Goal: Transaction & Acquisition: Purchase product/service

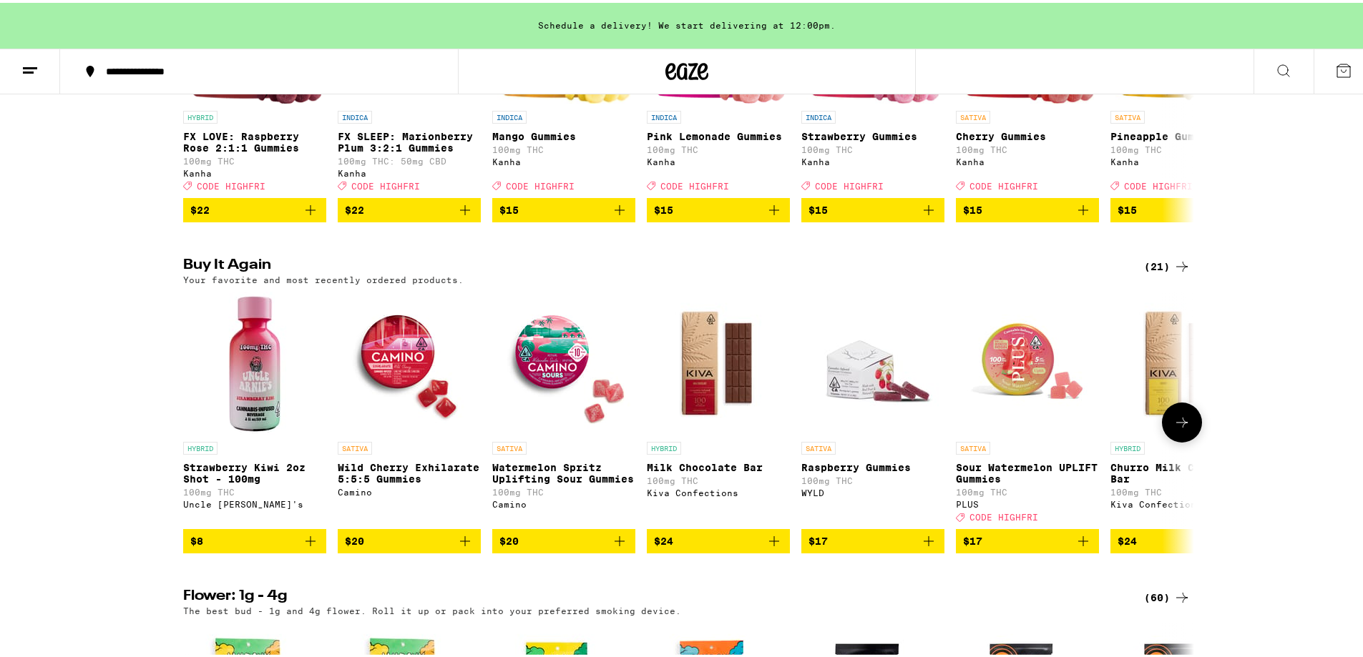
scroll to position [1145, 0]
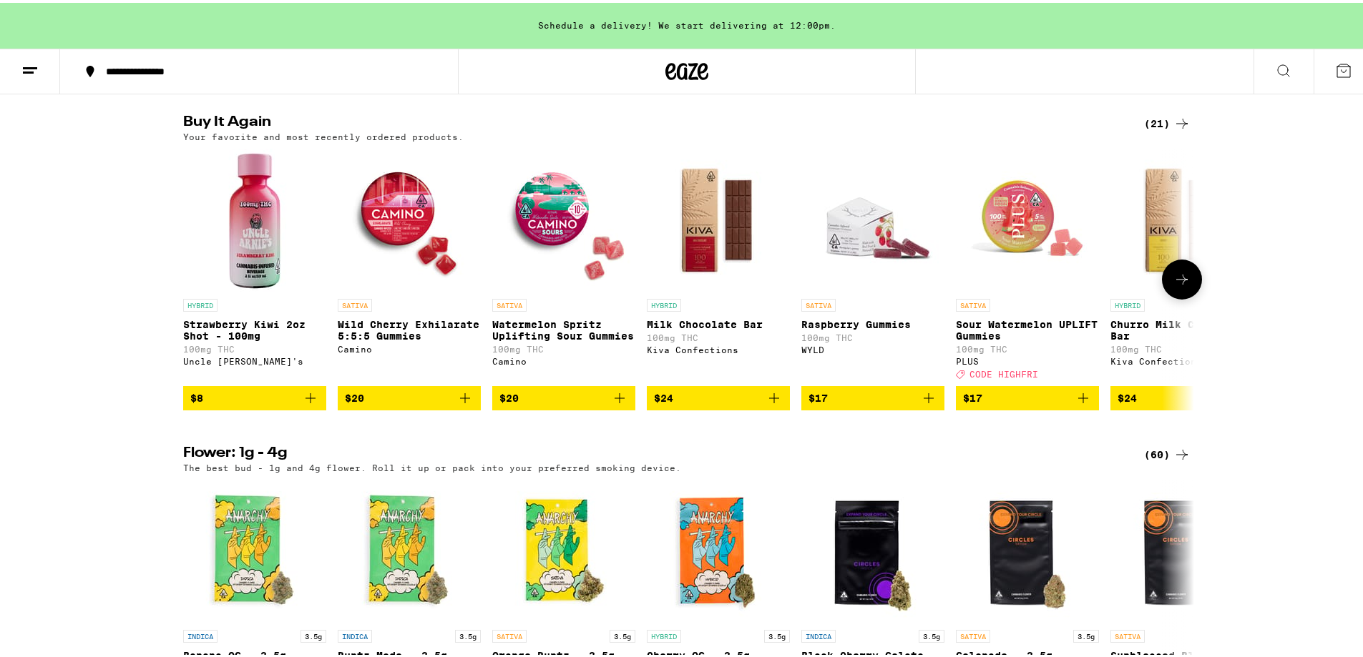
click at [1175, 285] on icon at bounding box center [1181, 276] width 17 height 17
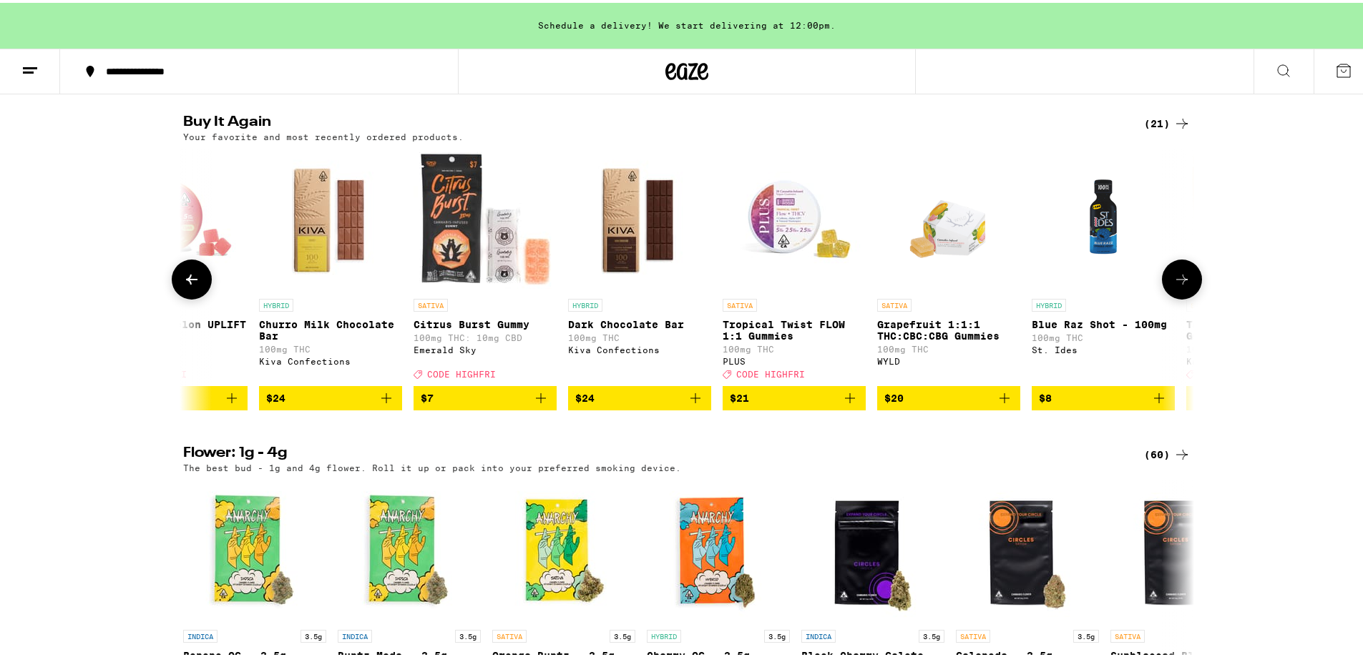
click at [1175, 285] on icon at bounding box center [1181, 276] width 17 height 17
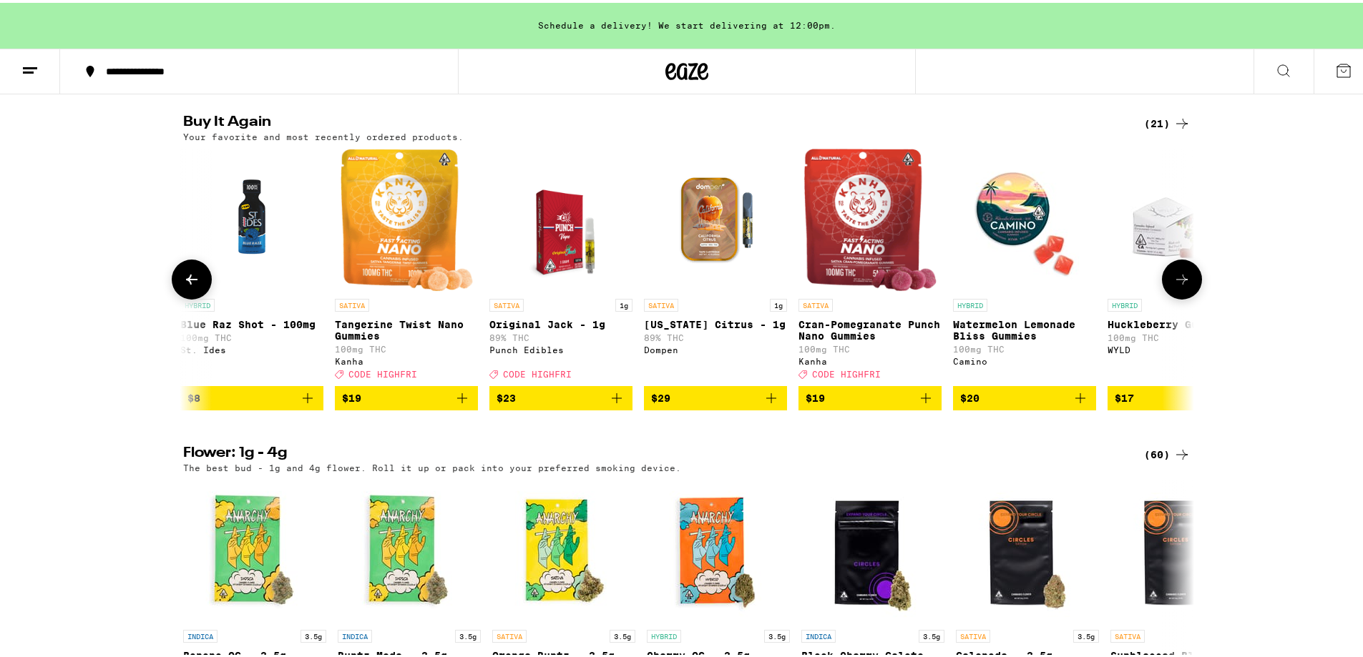
click at [1175, 285] on icon at bounding box center [1181, 276] width 17 height 17
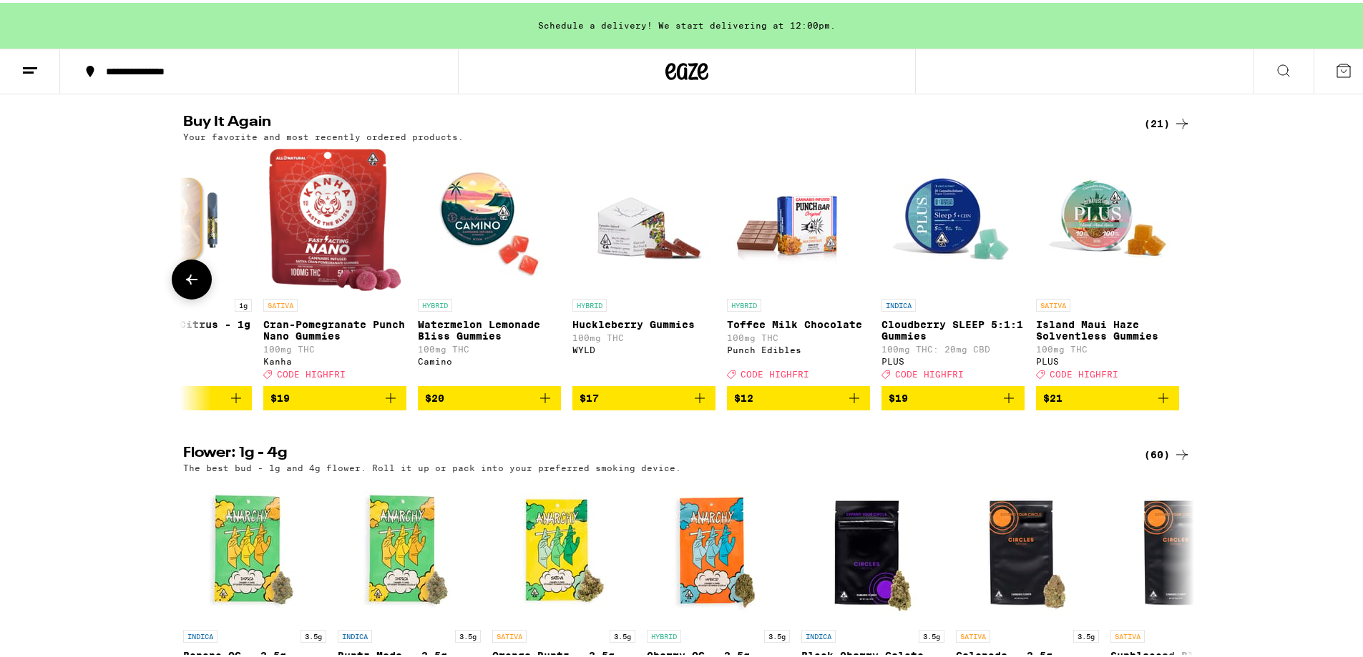
click at [183, 285] on icon at bounding box center [191, 276] width 17 height 17
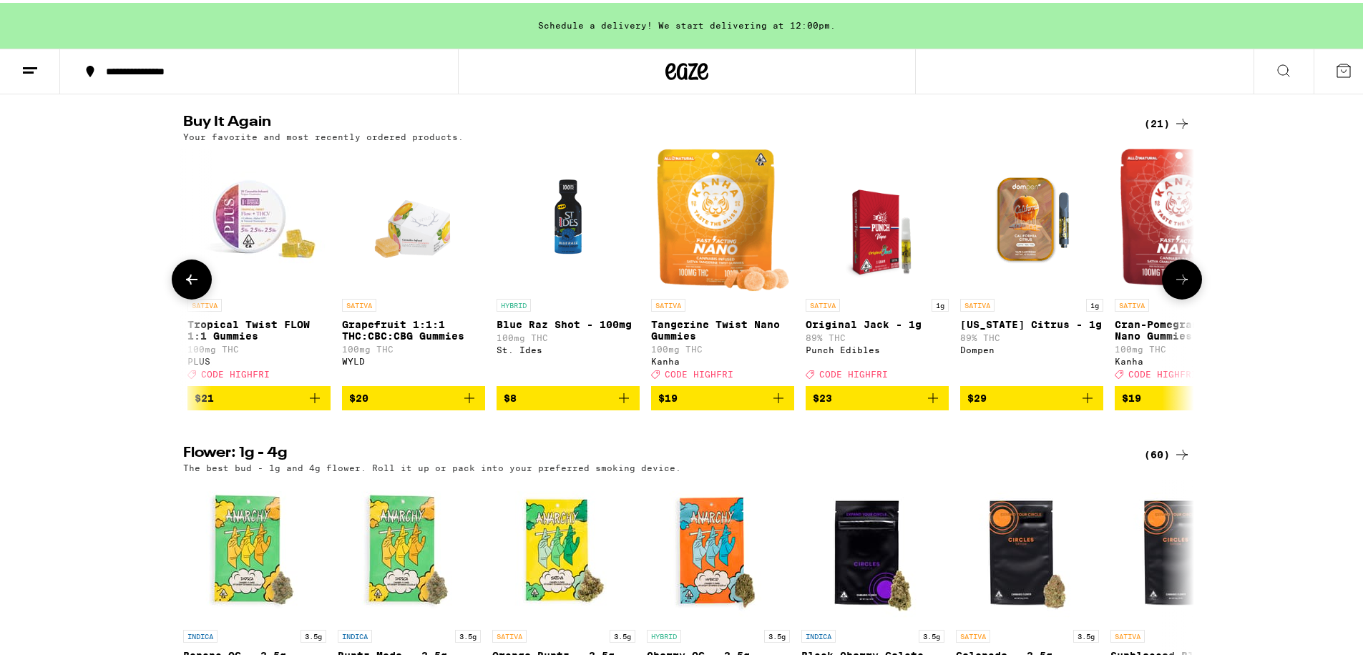
click at [705, 404] on span "$19" at bounding box center [722, 395] width 129 height 17
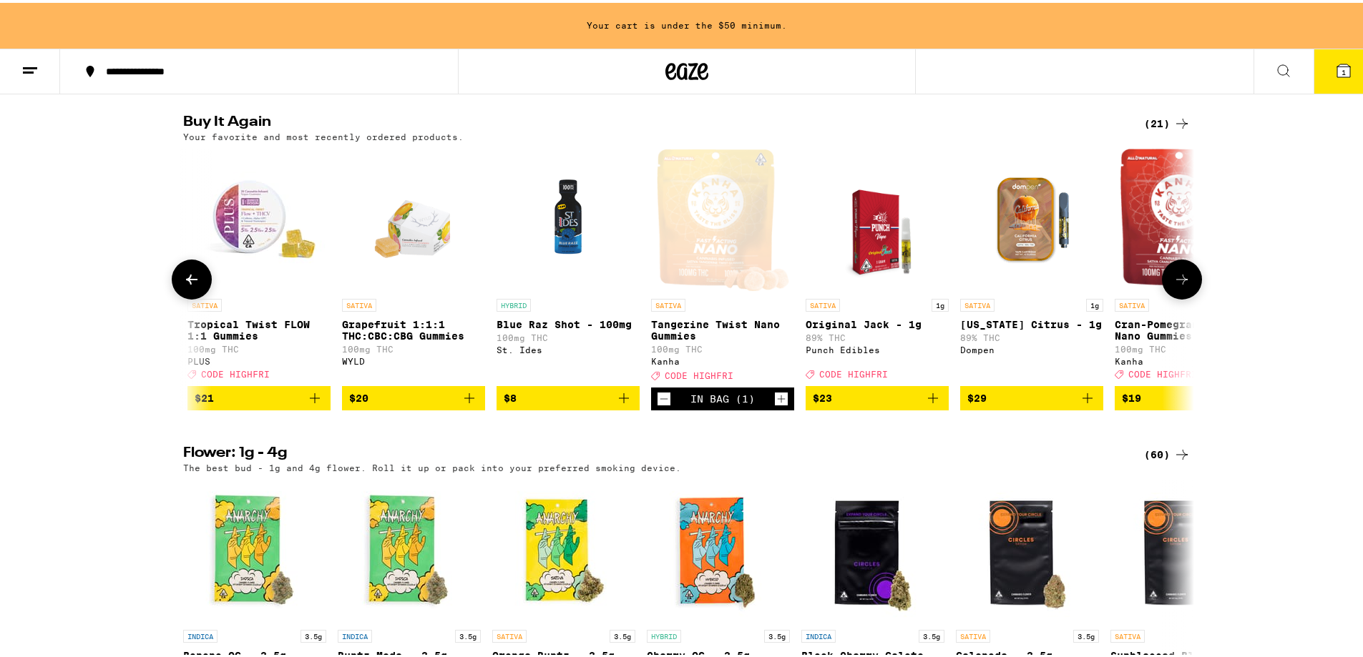
click at [183, 285] on icon at bounding box center [191, 276] width 17 height 17
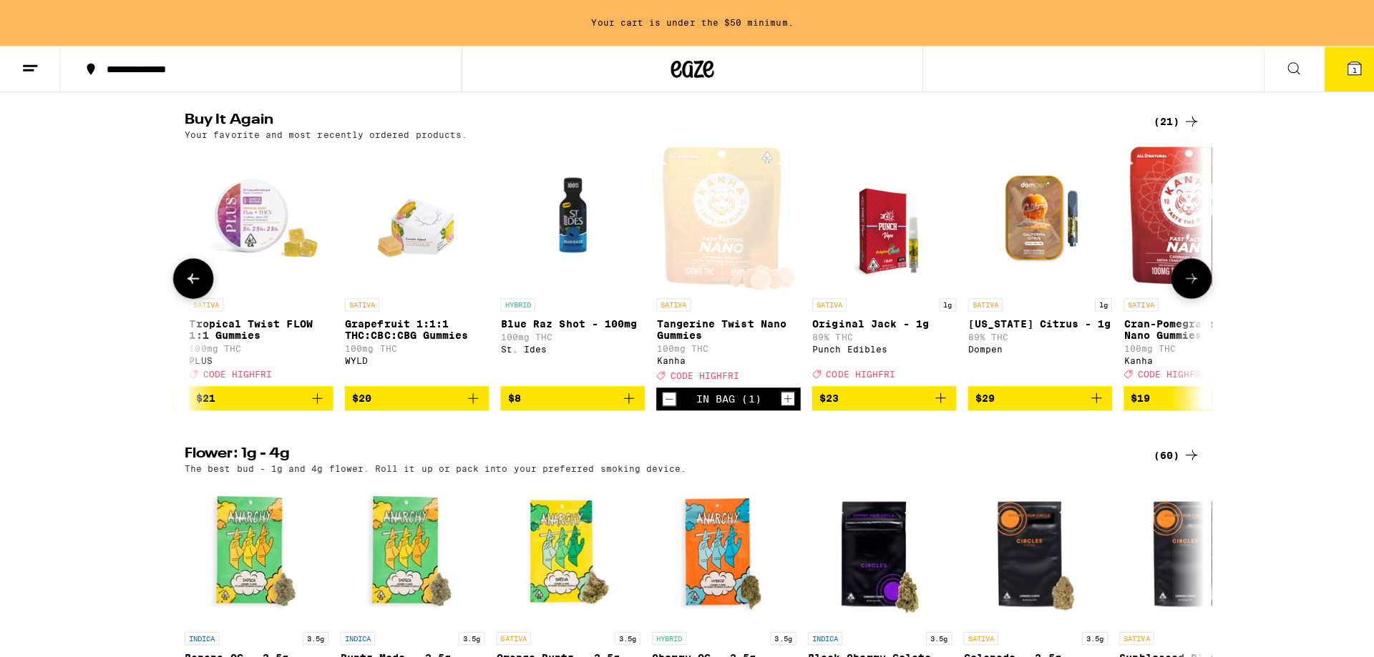
scroll to position [0, 535]
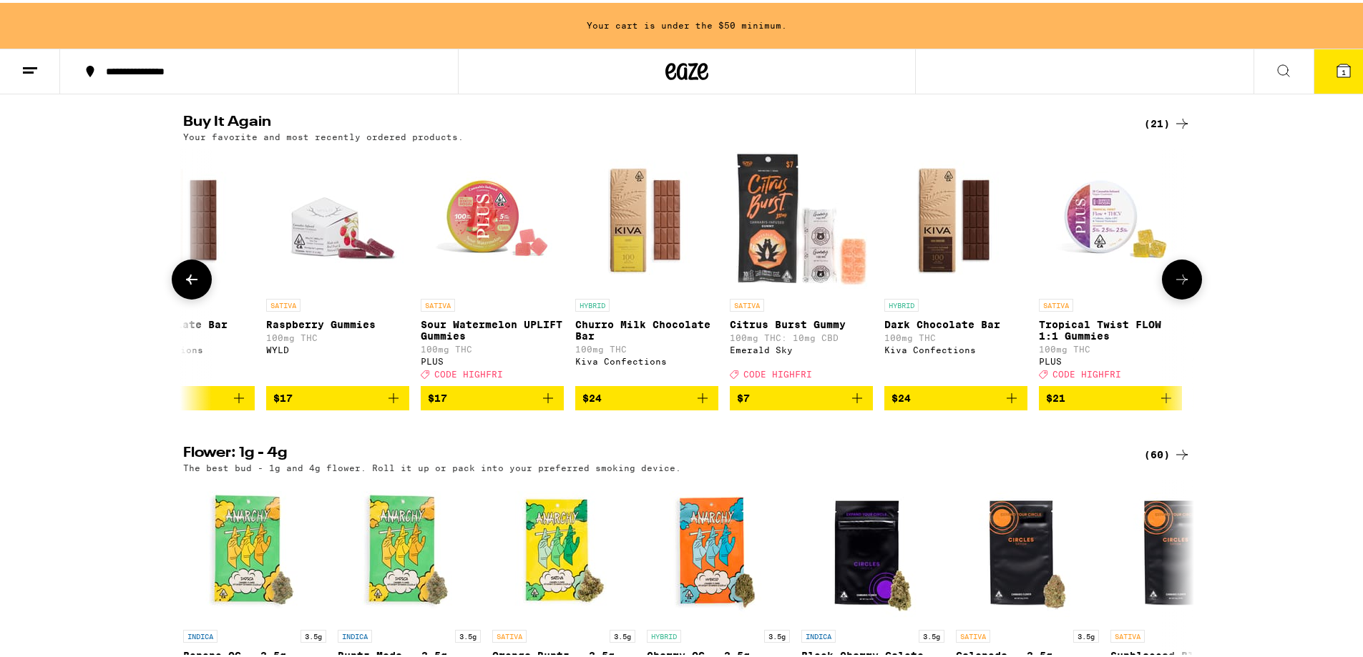
click at [454, 404] on span "$17" at bounding box center [492, 395] width 129 height 17
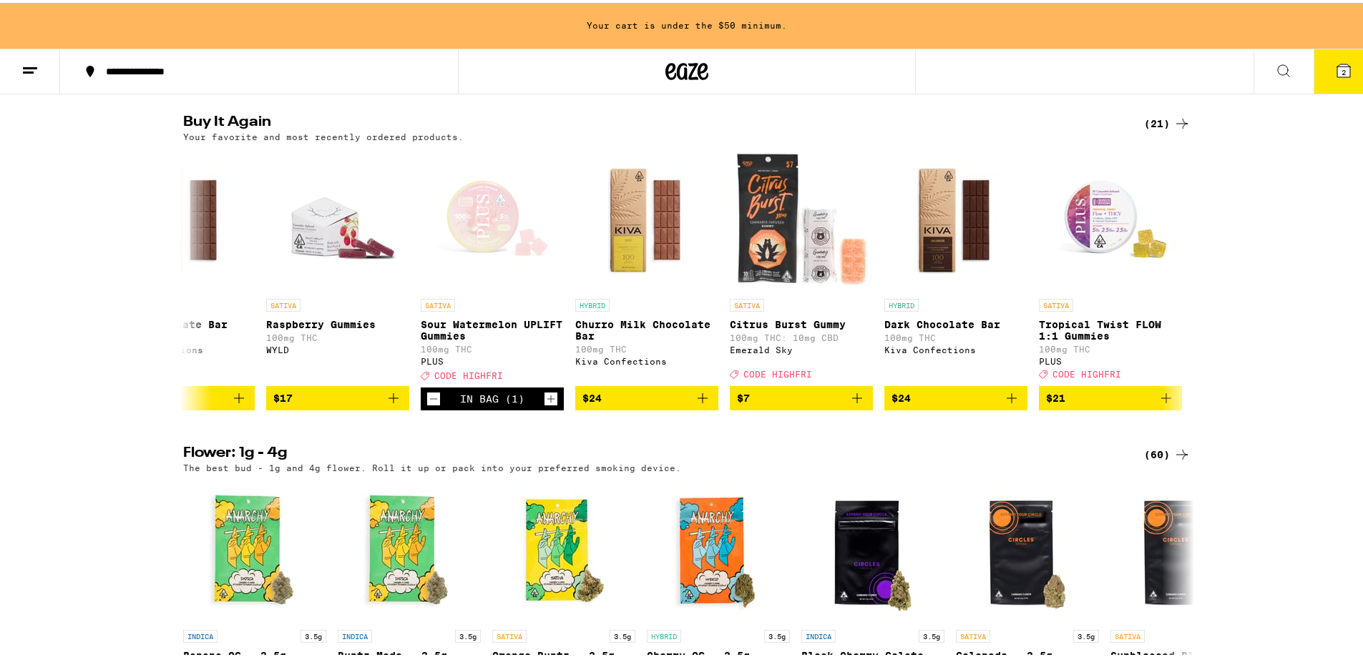
click at [1337, 62] on icon at bounding box center [1343, 68] width 13 height 13
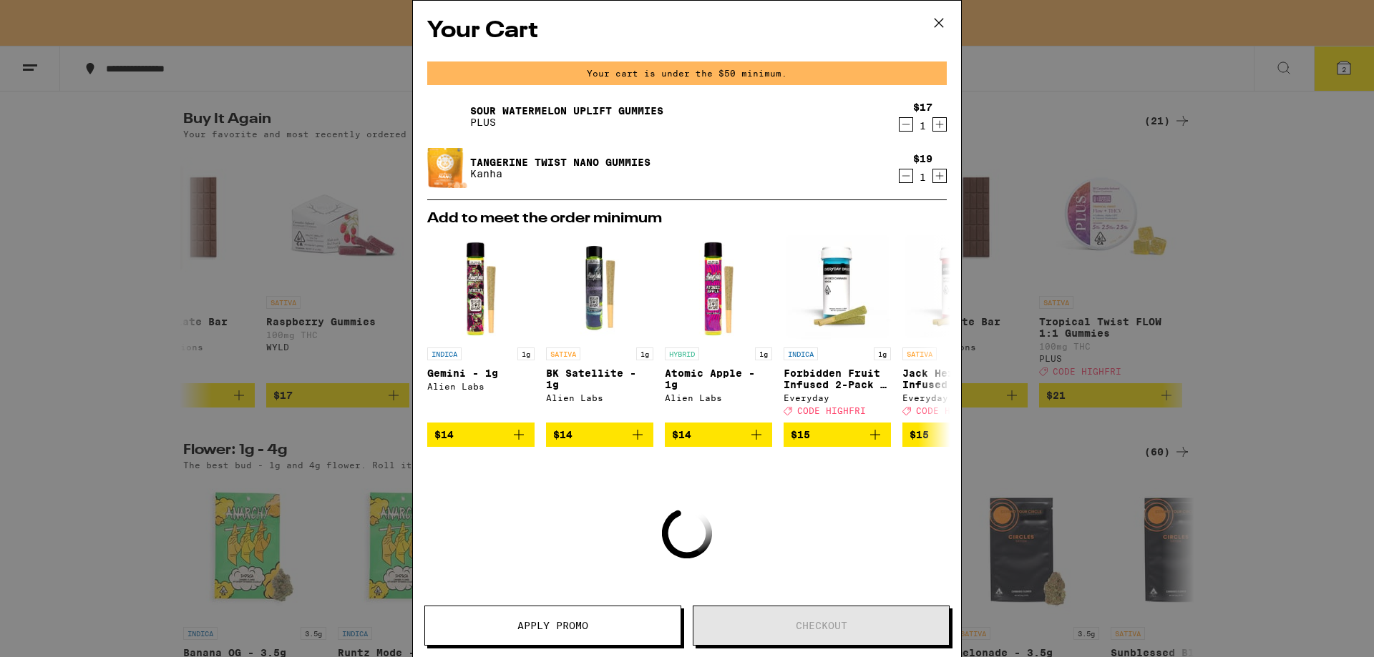
click at [936, 126] on icon "Increment" at bounding box center [940, 125] width 8 height 8
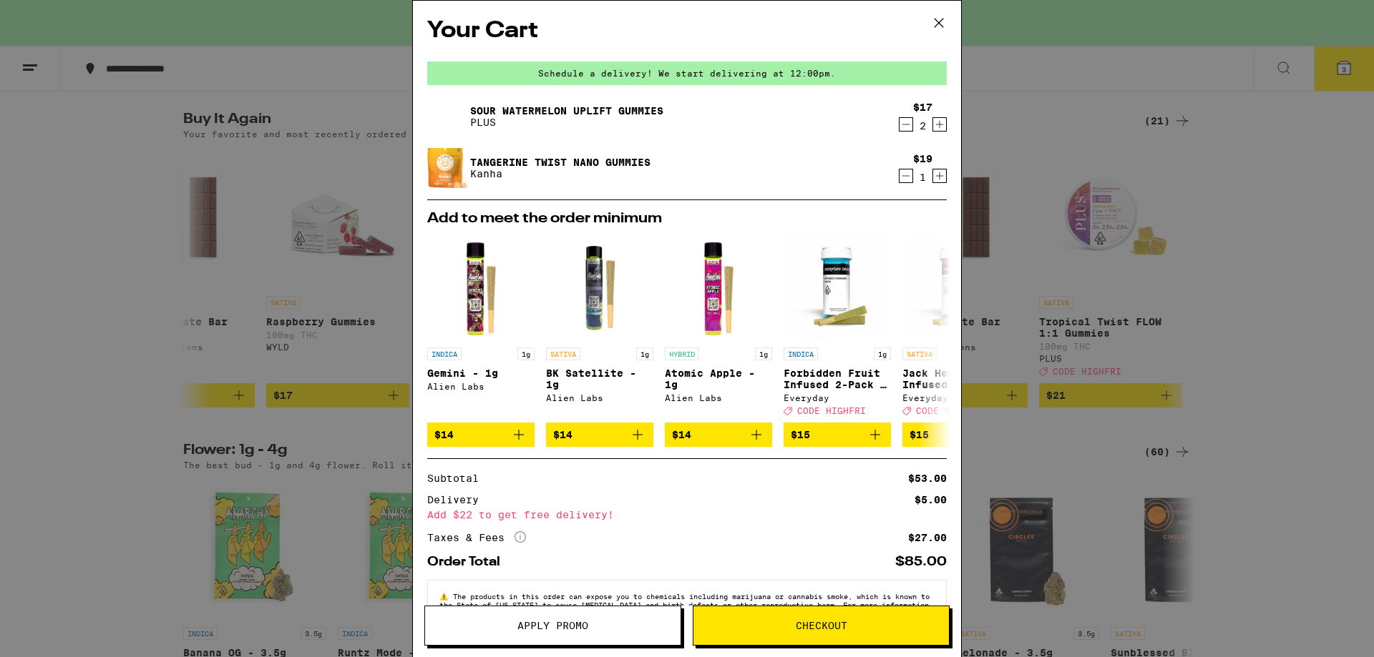
click at [933, 122] on icon "Increment" at bounding box center [939, 124] width 13 height 17
drag, startPoint x: 896, startPoint y: 123, endPoint x: 830, endPoint y: 152, distance: 72.4
click at [899, 122] on icon "Decrement" at bounding box center [905, 124] width 13 height 17
click at [567, 625] on span "Apply Promo" at bounding box center [552, 626] width 71 height 10
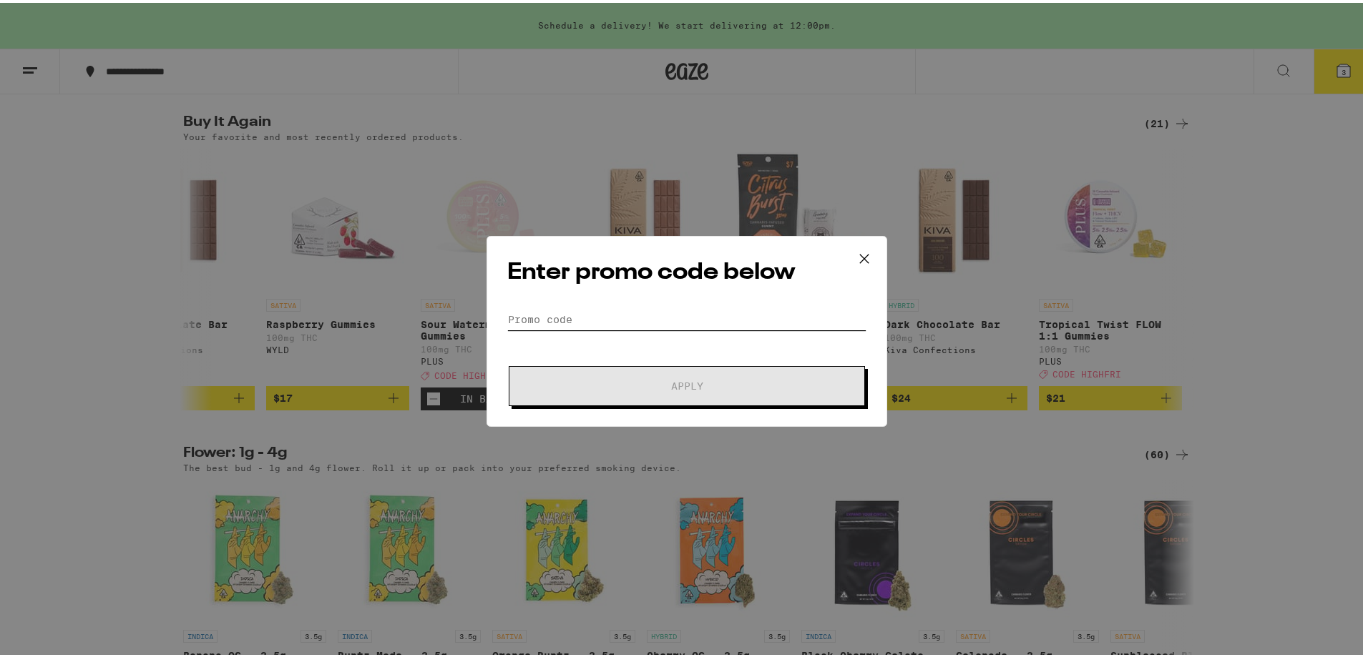
click at [614, 314] on input "Promo Code" at bounding box center [686, 316] width 359 height 21
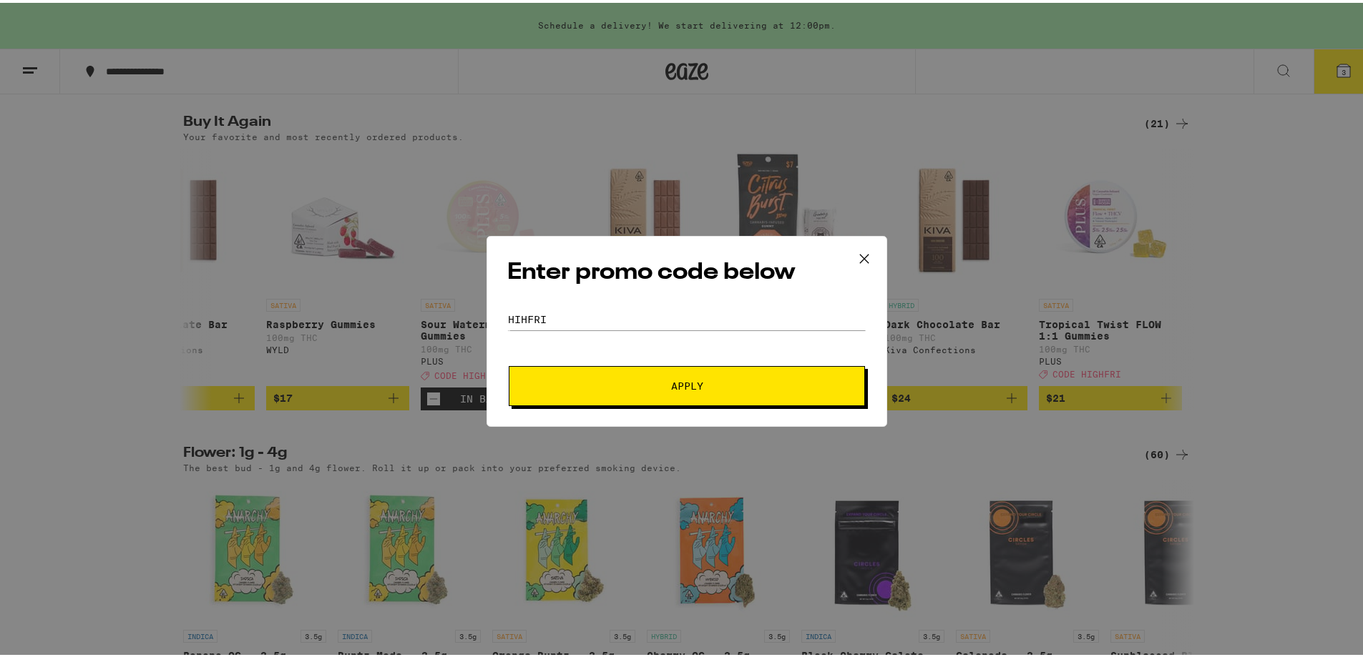
click at [695, 386] on span "Apply" at bounding box center [687, 383] width 32 height 10
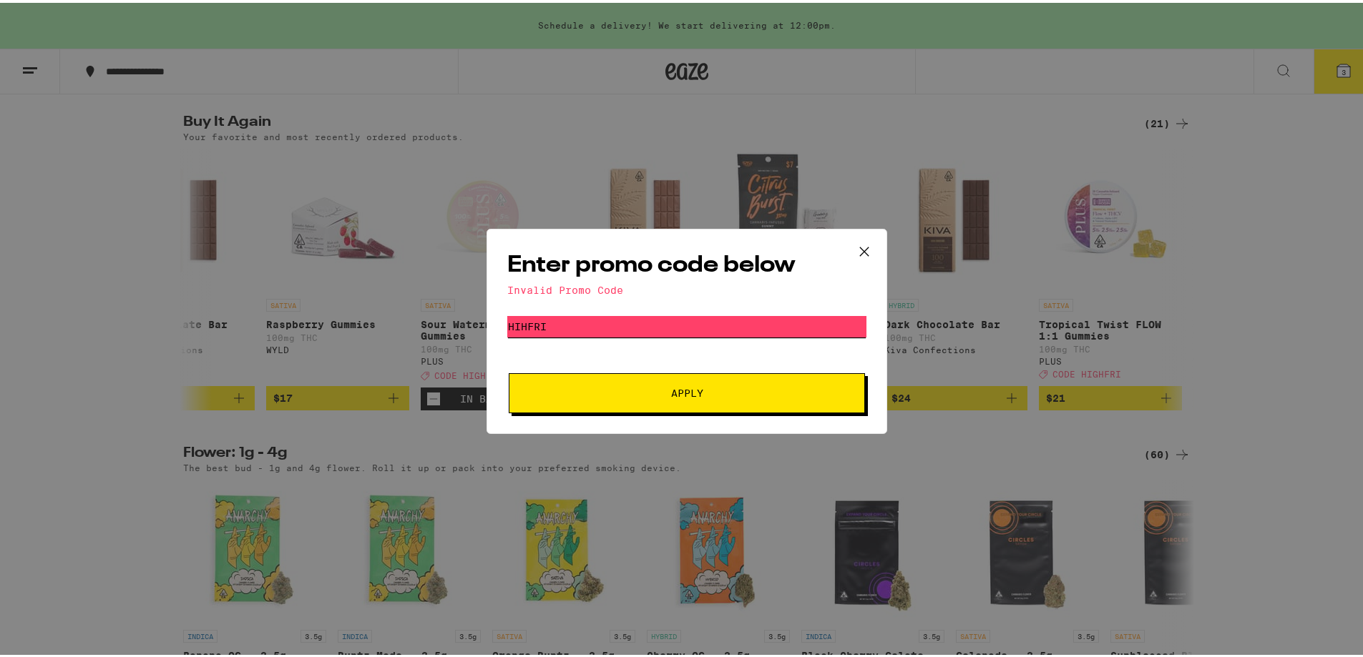
click at [582, 314] on input "hihfri" at bounding box center [686, 323] width 359 height 21
drag, startPoint x: 579, startPoint y: 326, endPoint x: 487, endPoint y: 336, distance: 92.2
click at [487, 336] on div "Enter promo code below Invalid Promo Code Promo Code hihfri Apply" at bounding box center [686, 328] width 401 height 205
type input "highfri"
click at [602, 386] on span "Apply" at bounding box center [687, 391] width 258 height 10
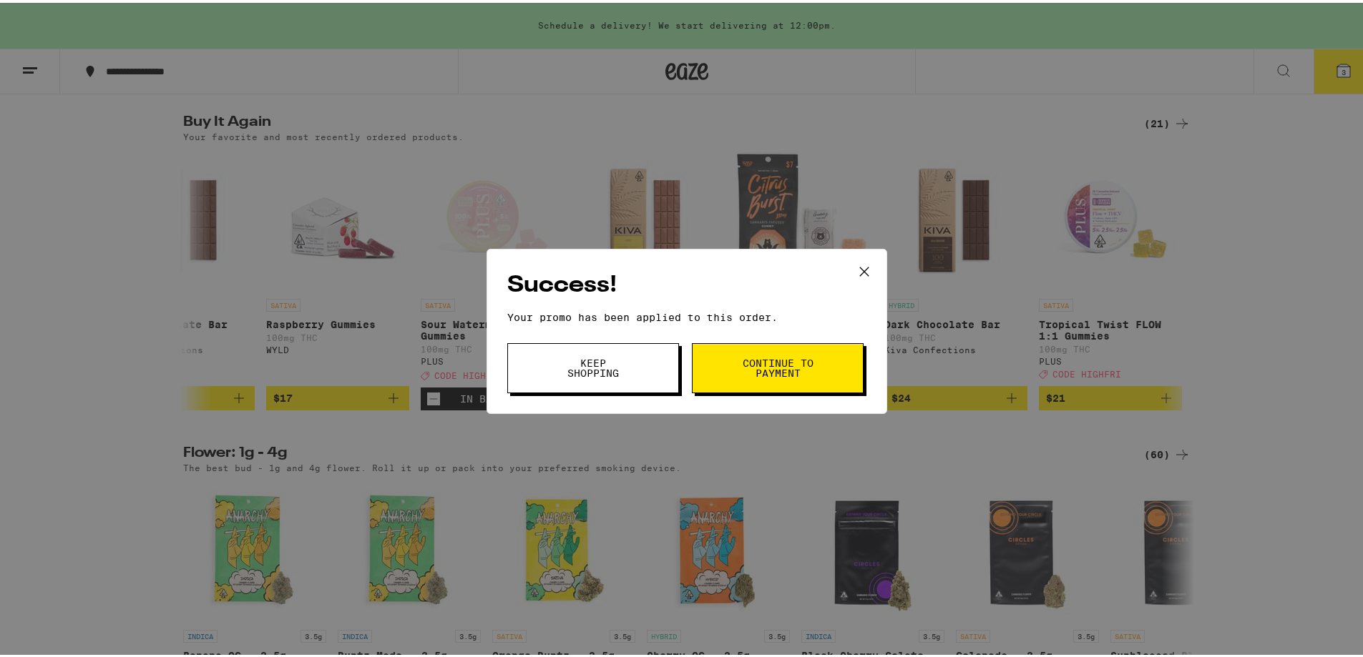
click at [582, 369] on span "Keep Shopping" at bounding box center [593, 366] width 73 height 20
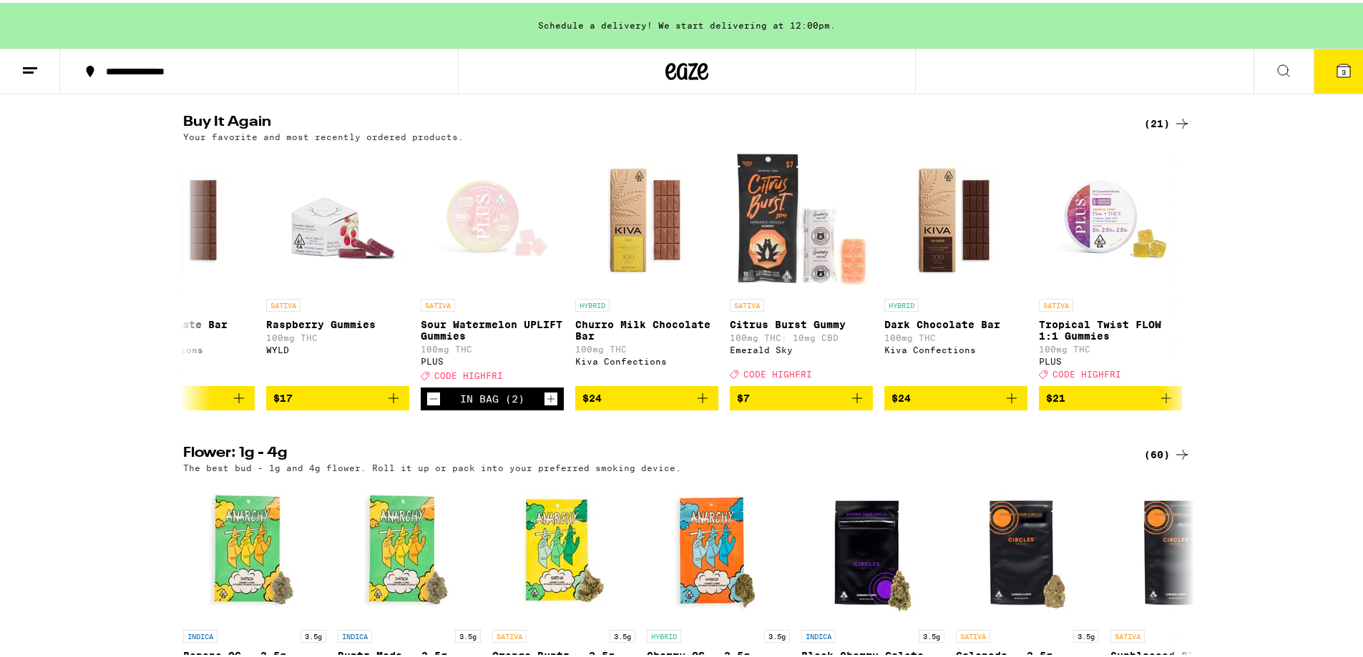
click at [1337, 72] on icon at bounding box center [1343, 68] width 13 height 13
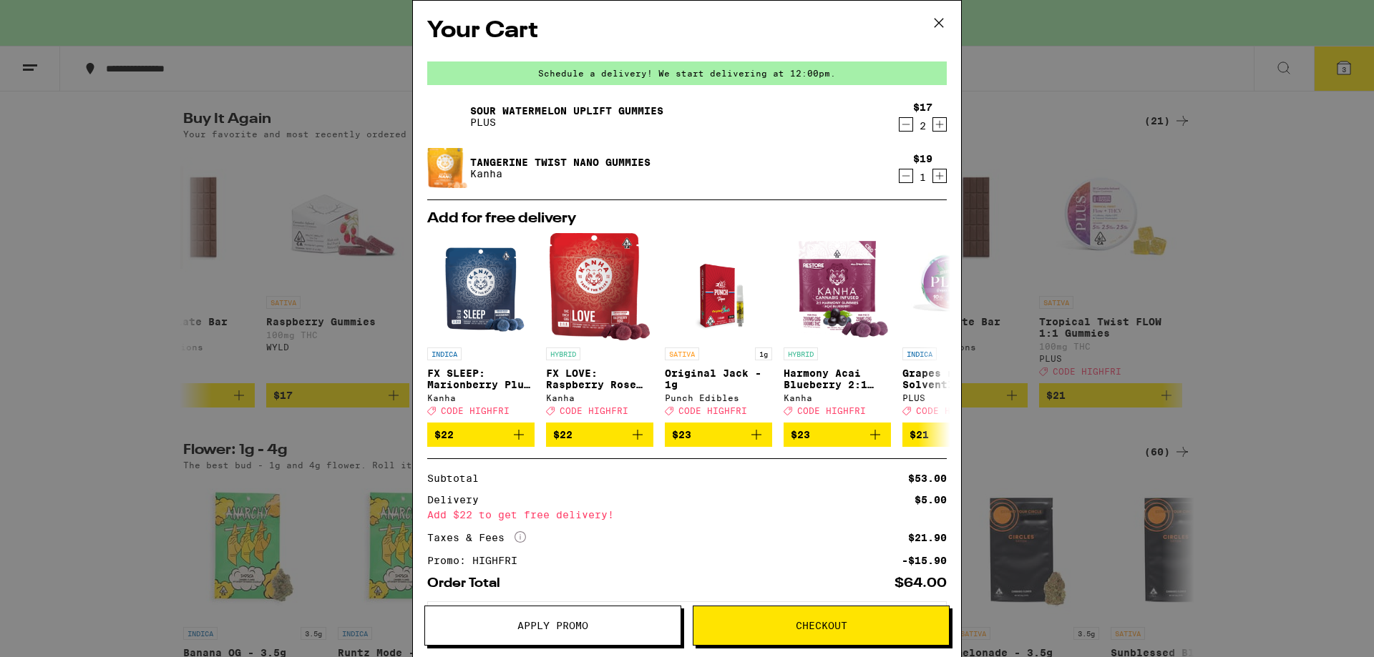
drag, startPoint x: 928, startPoint y: 124, endPoint x: 901, endPoint y: 346, distance: 223.4
click at [933, 123] on icon "Increment" at bounding box center [939, 124] width 13 height 17
click at [929, 345] on icon at bounding box center [937, 340] width 17 height 17
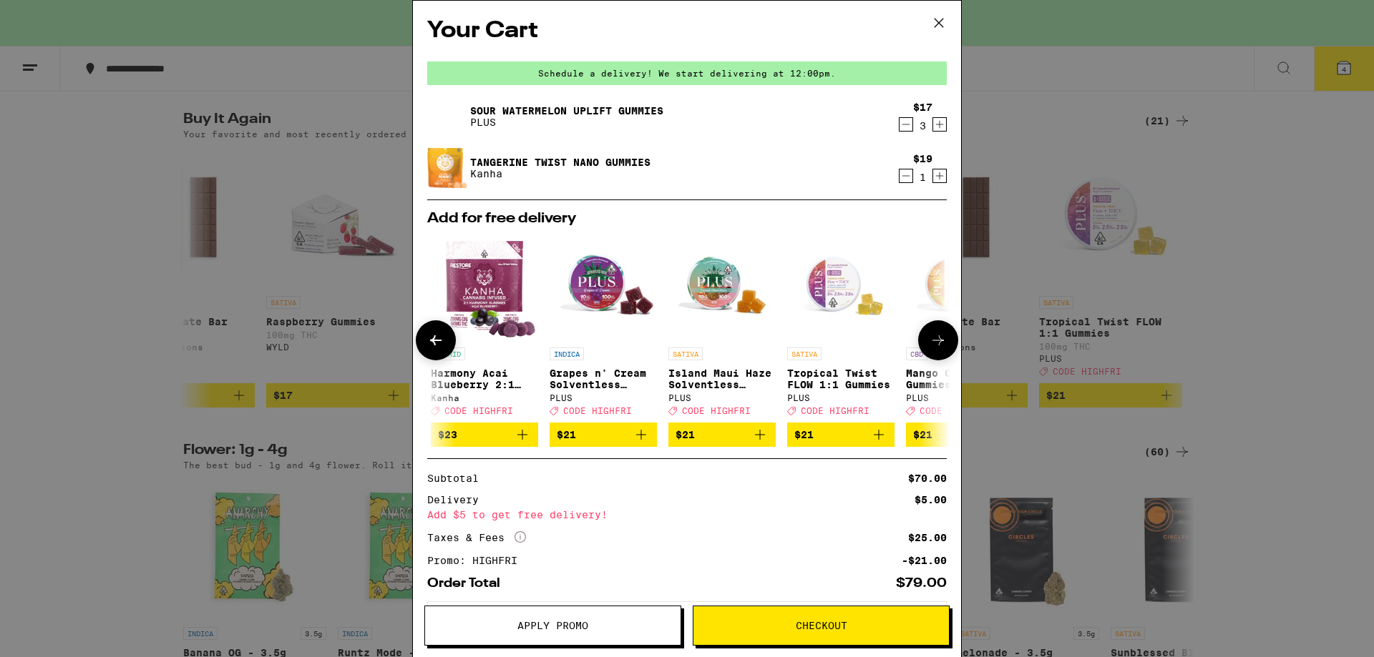
click at [929, 345] on icon at bounding box center [937, 340] width 17 height 17
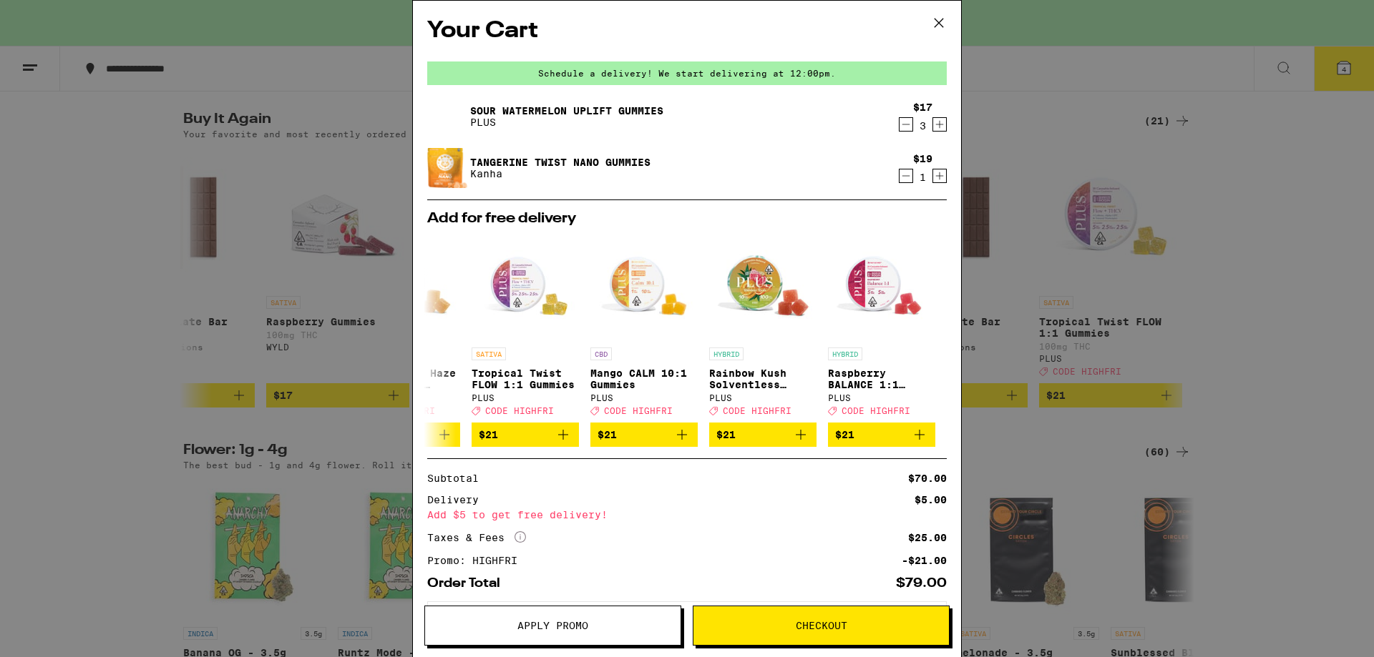
click at [940, 16] on icon at bounding box center [938, 22] width 21 height 21
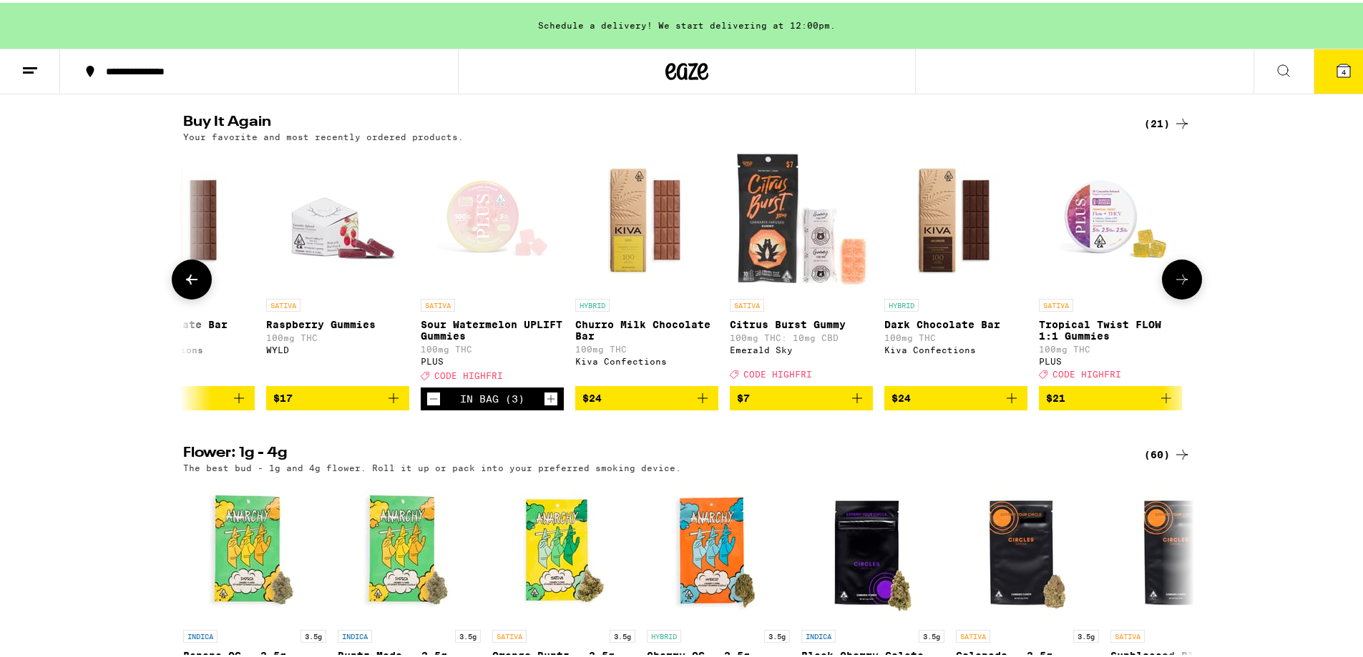
click at [1180, 282] on icon at bounding box center [1181, 277] width 11 height 10
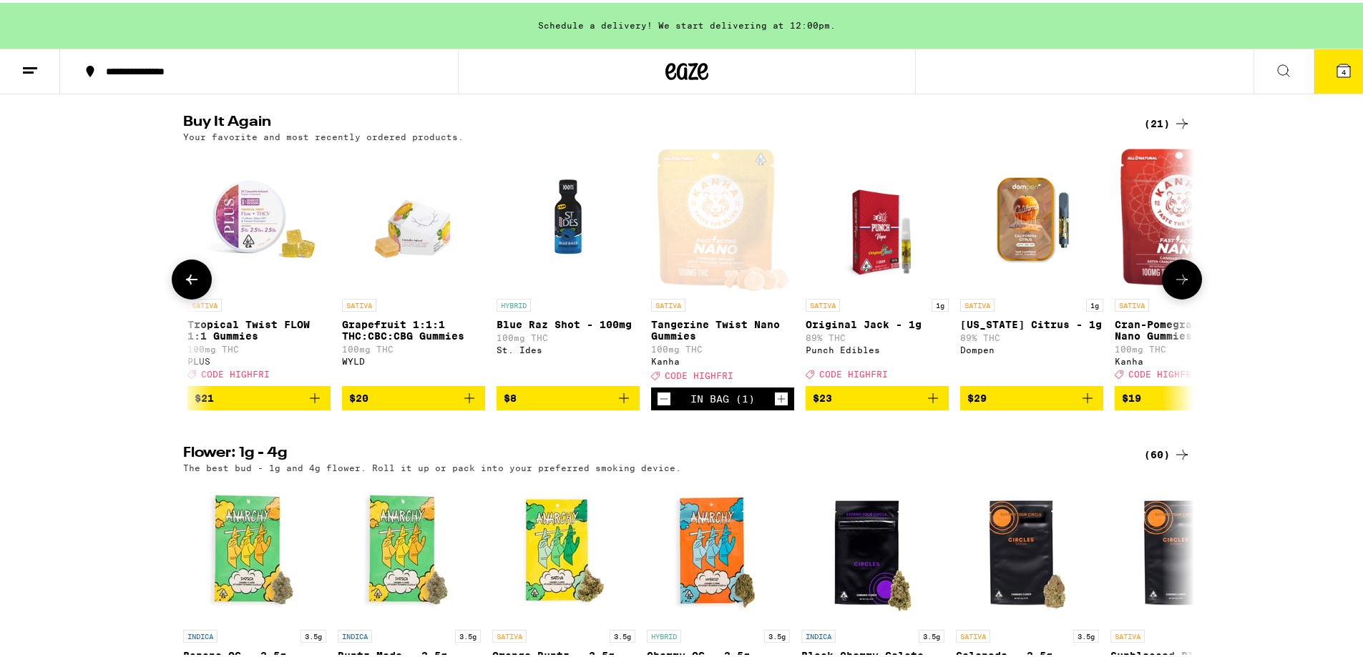
click at [1180, 282] on icon at bounding box center [1181, 277] width 11 height 10
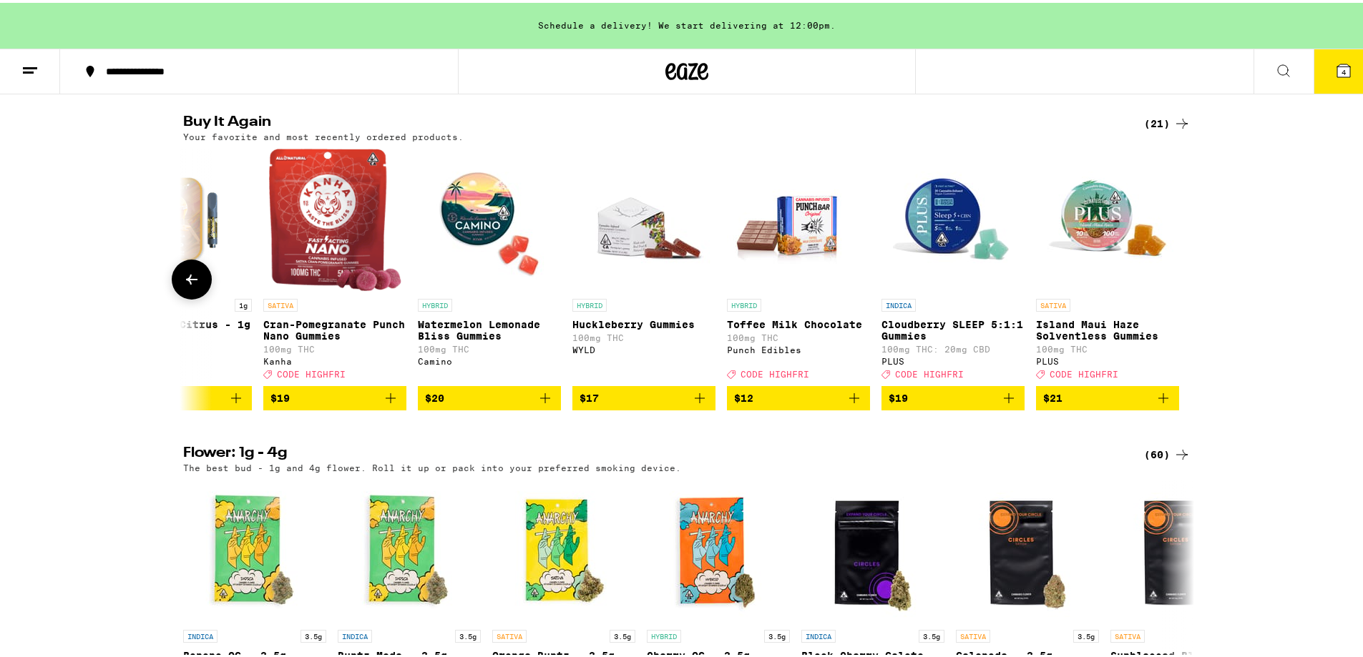
click at [183, 285] on icon at bounding box center [191, 276] width 17 height 17
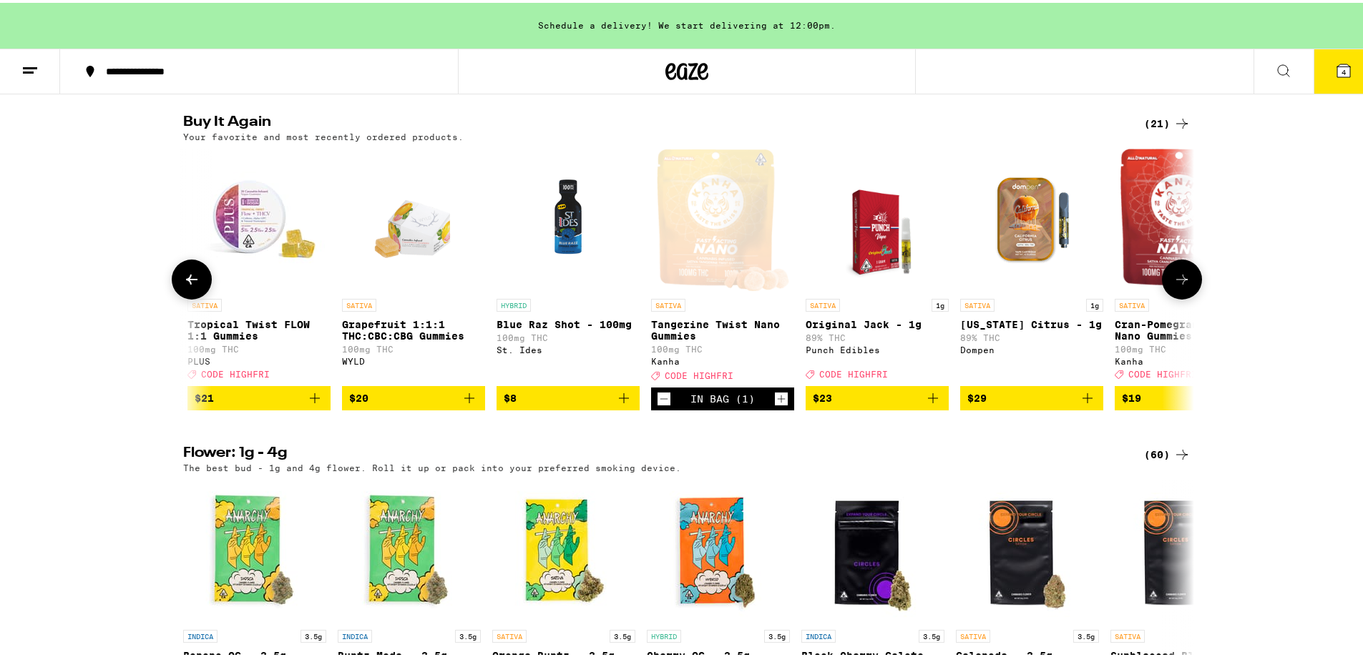
click at [183, 285] on icon at bounding box center [191, 276] width 17 height 17
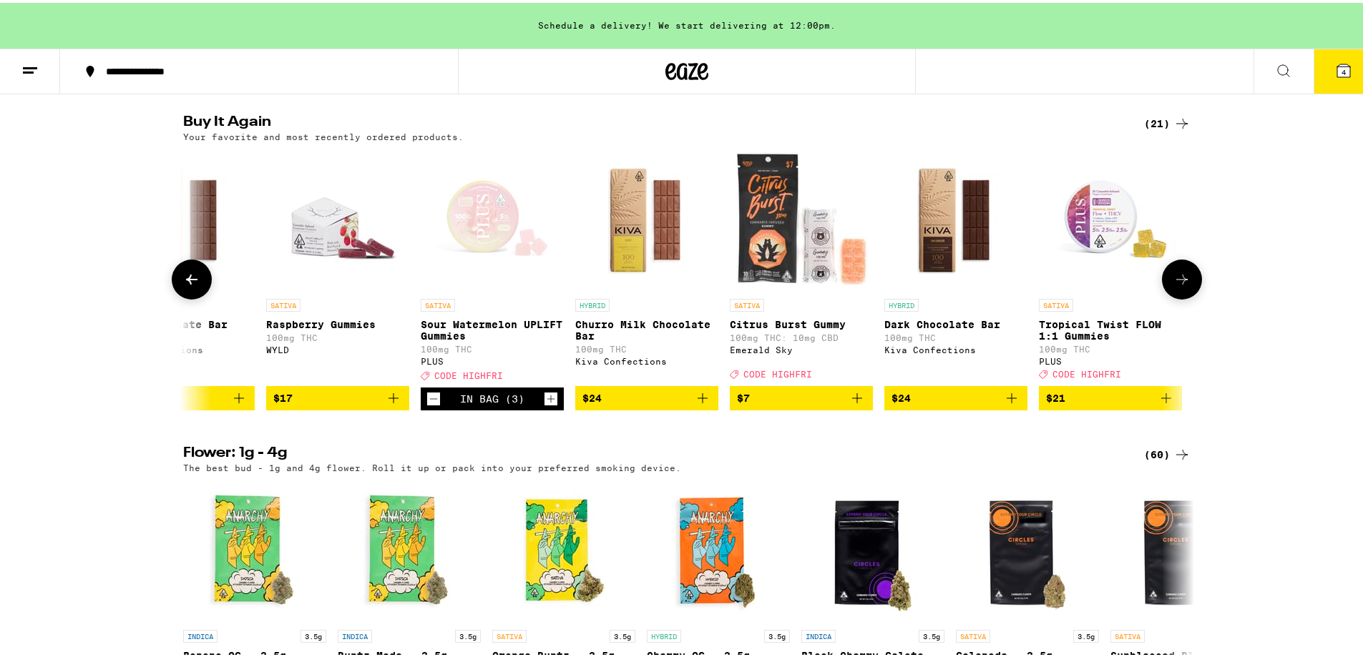
click at [183, 285] on icon at bounding box center [191, 276] width 17 height 17
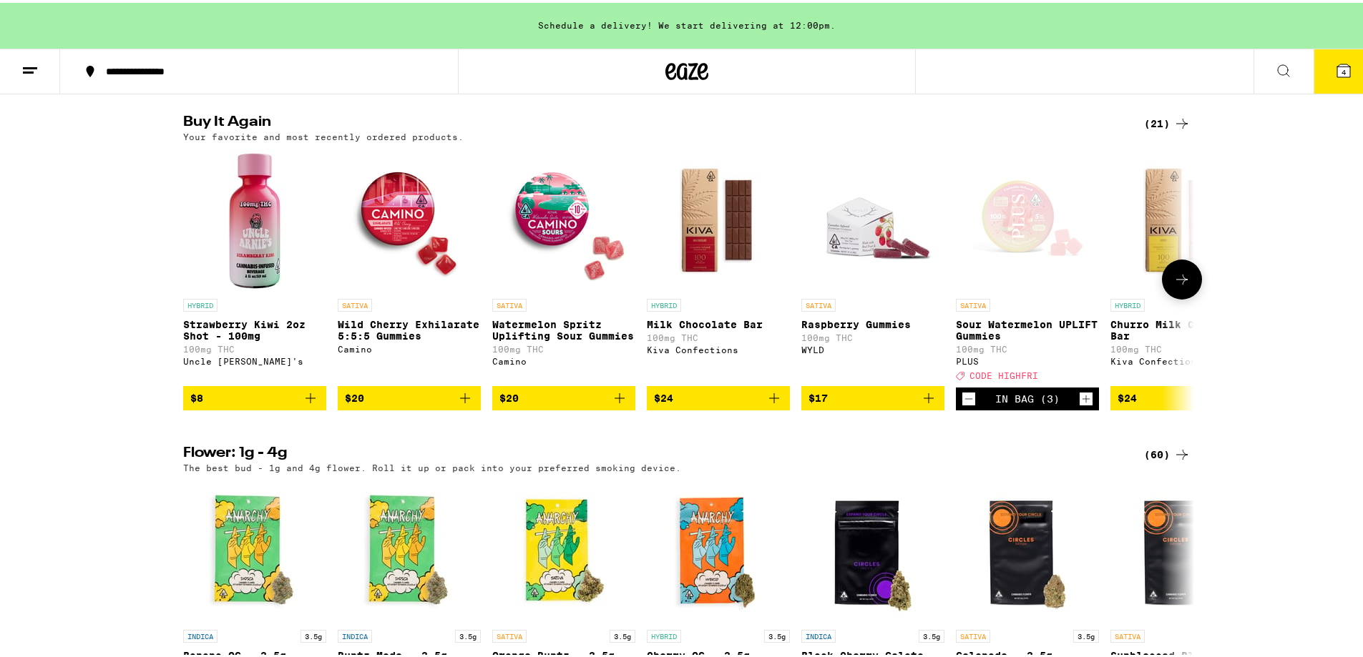
click at [1176, 282] on icon at bounding box center [1181, 277] width 11 height 10
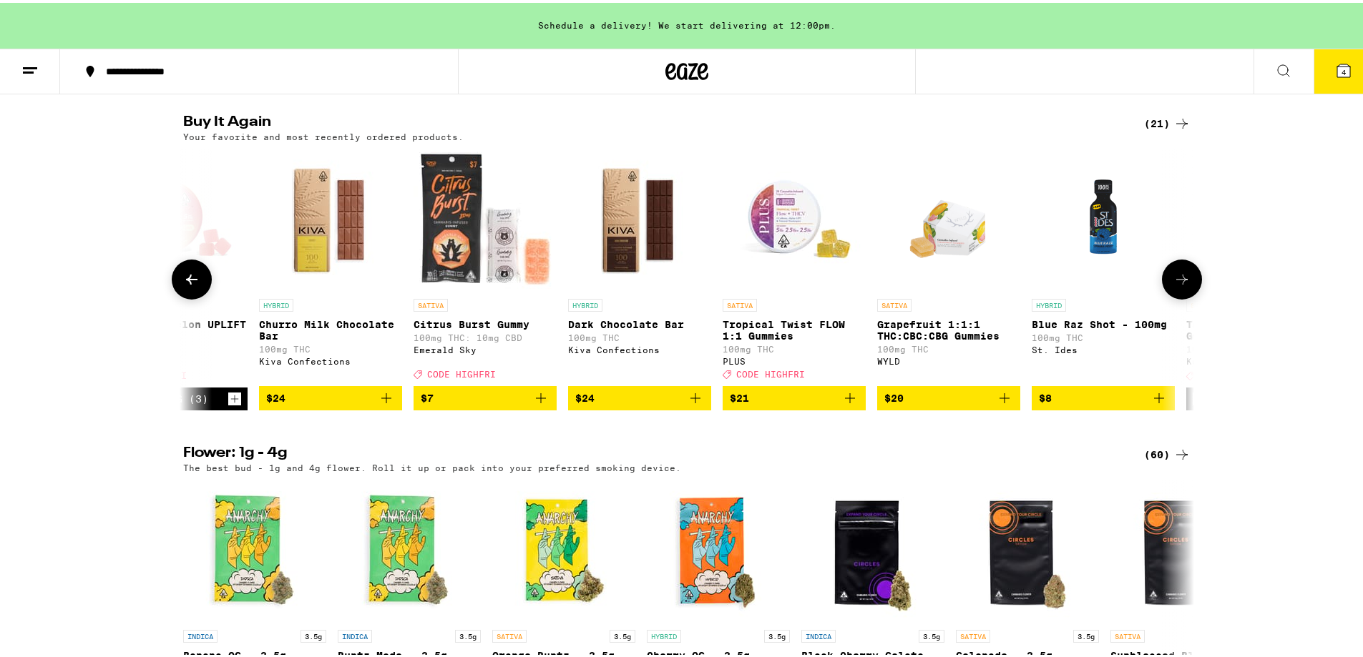
click at [1176, 282] on icon at bounding box center [1181, 277] width 11 height 10
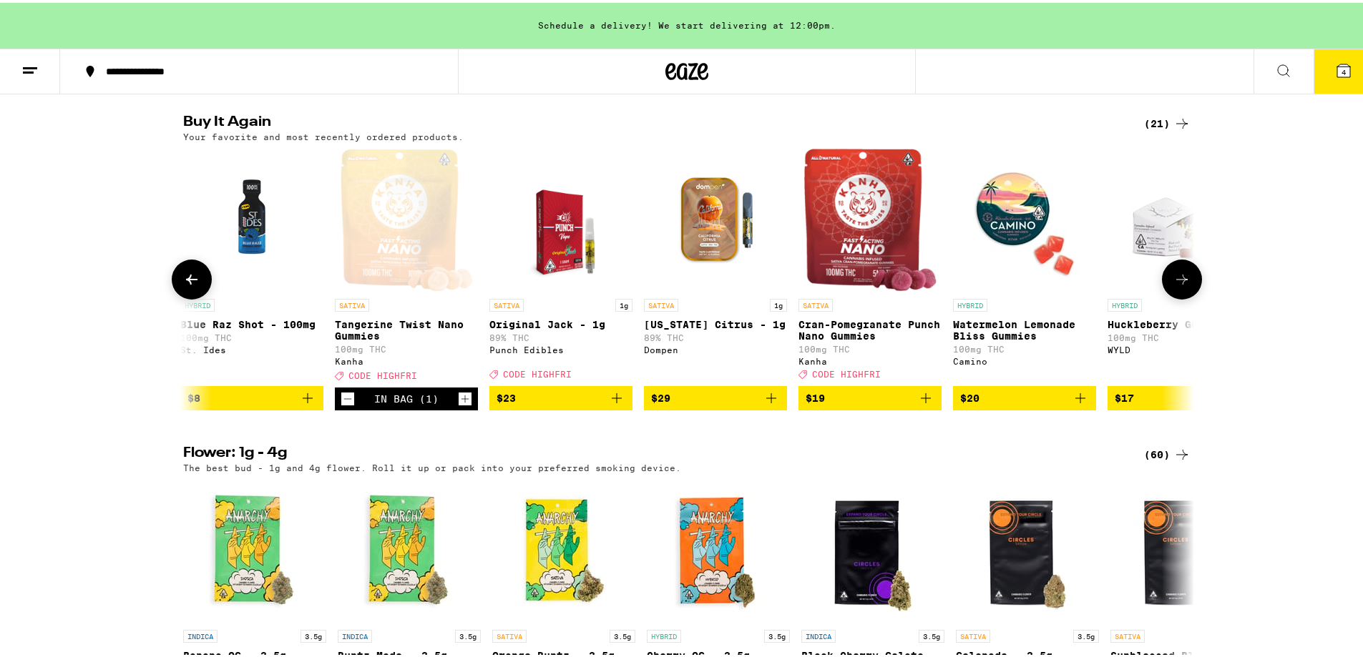
click at [1176, 282] on icon at bounding box center [1181, 277] width 11 height 10
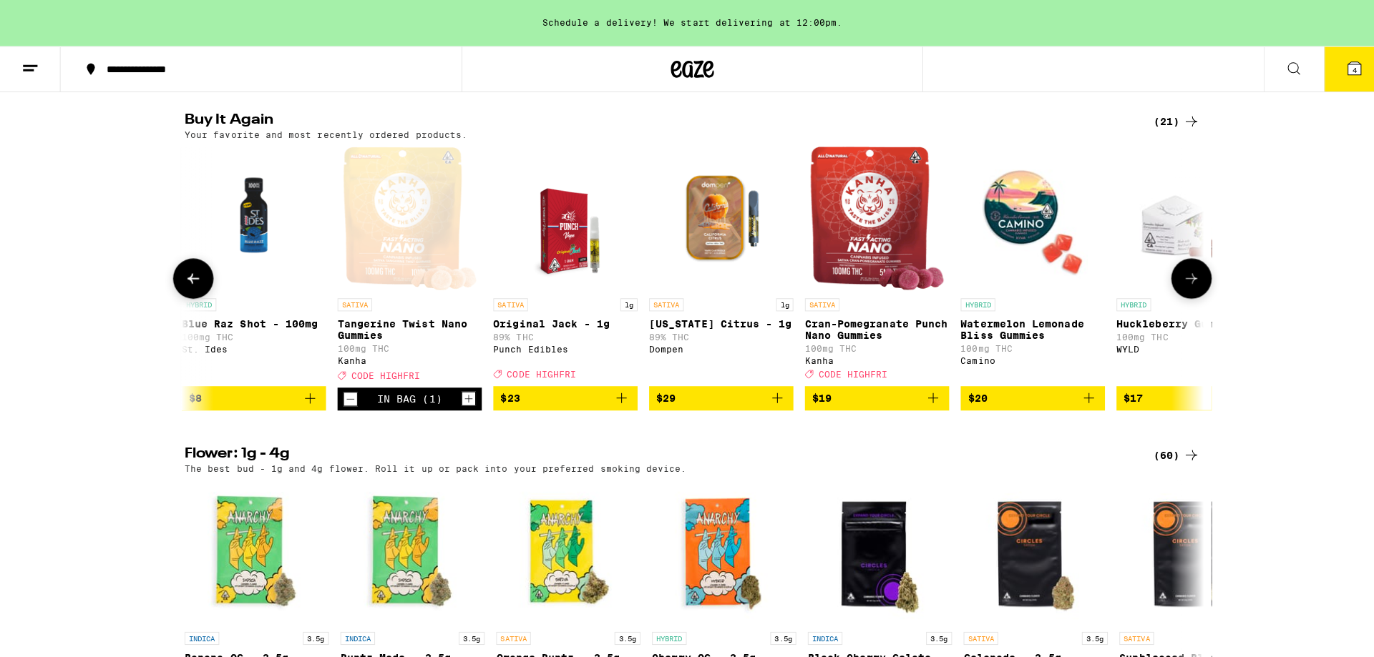
scroll to position [0, 2238]
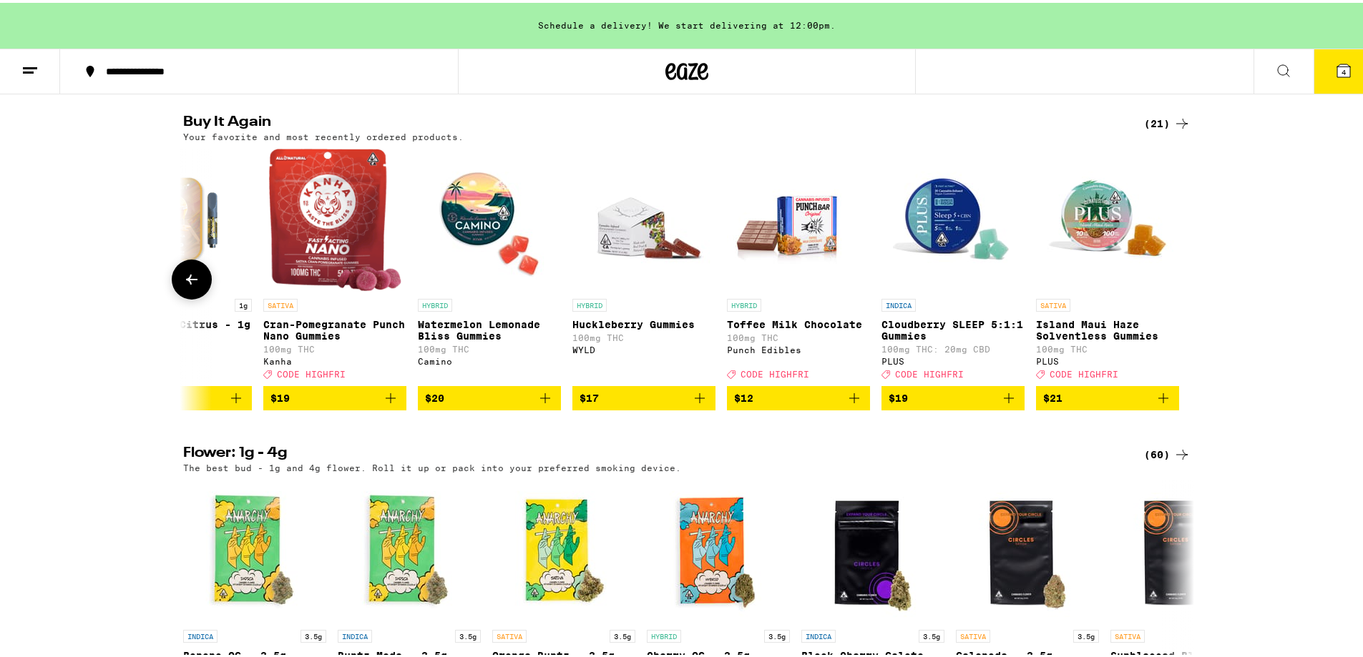
click at [781, 404] on span "$12" at bounding box center [798, 395] width 129 height 17
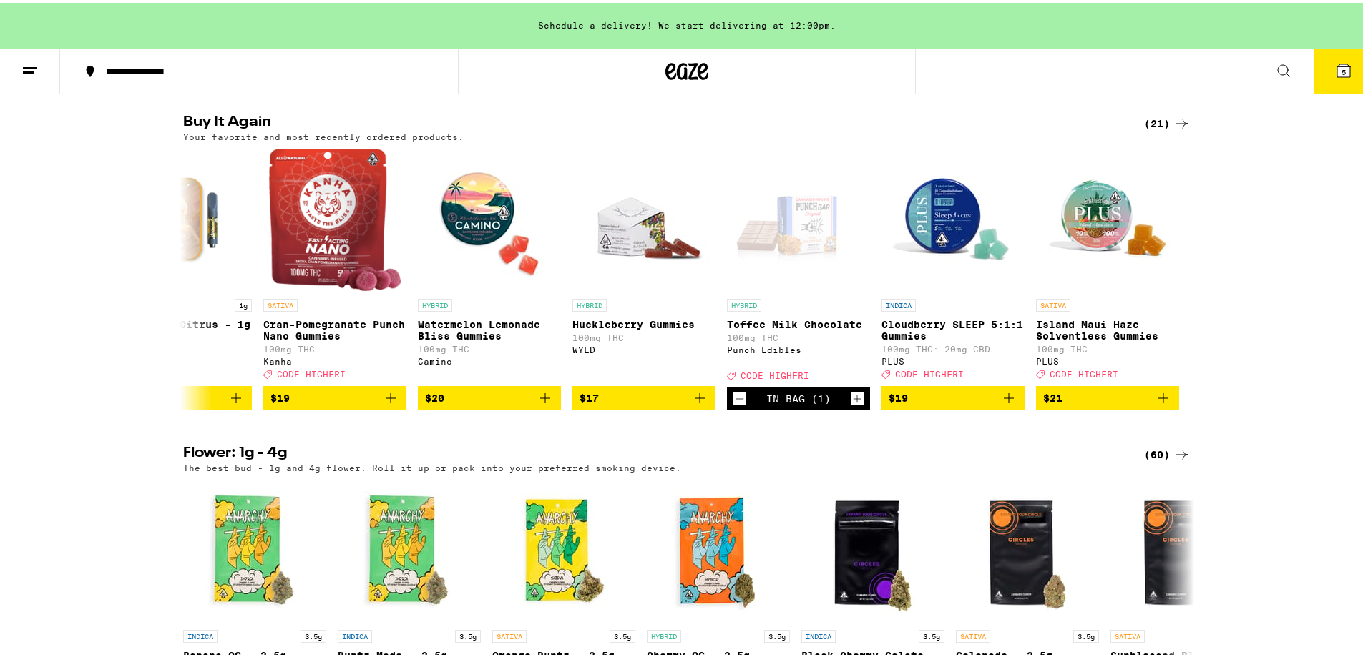
click at [1337, 67] on icon at bounding box center [1343, 68] width 13 height 13
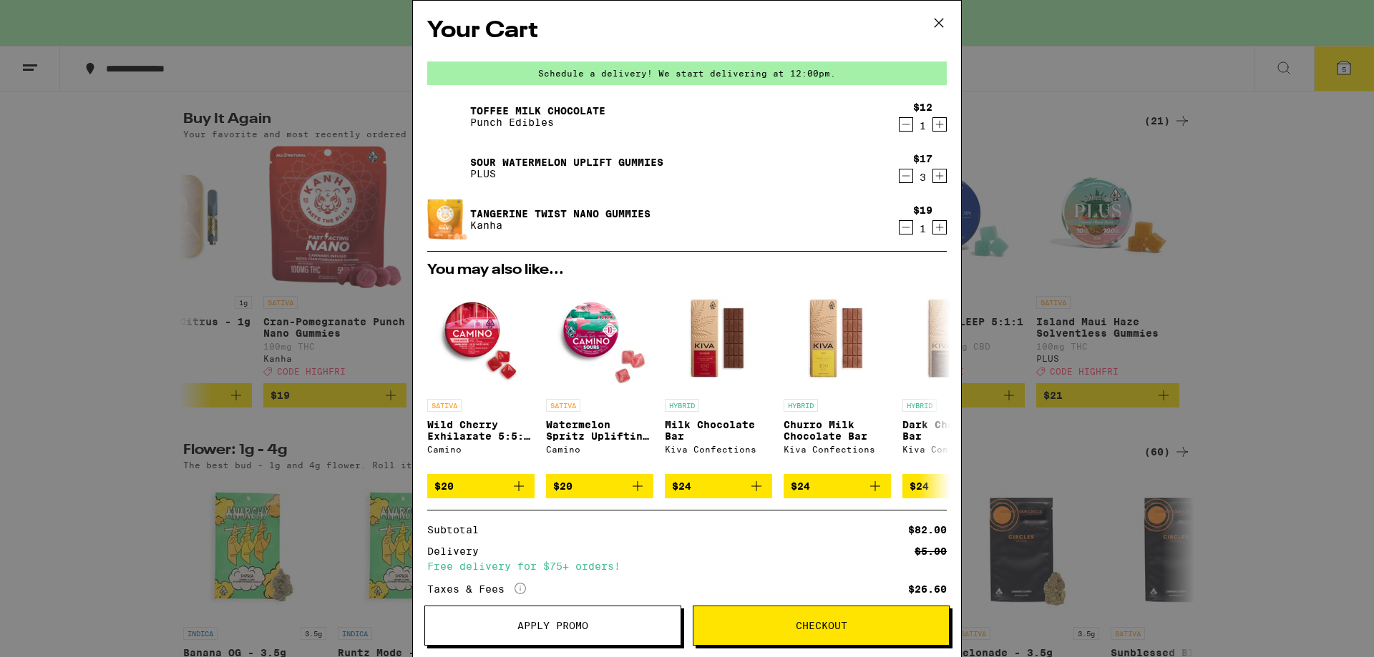
click at [899, 127] on icon "Decrement" at bounding box center [905, 124] width 13 height 17
